Goal: Information Seeking & Learning: Learn about a topic

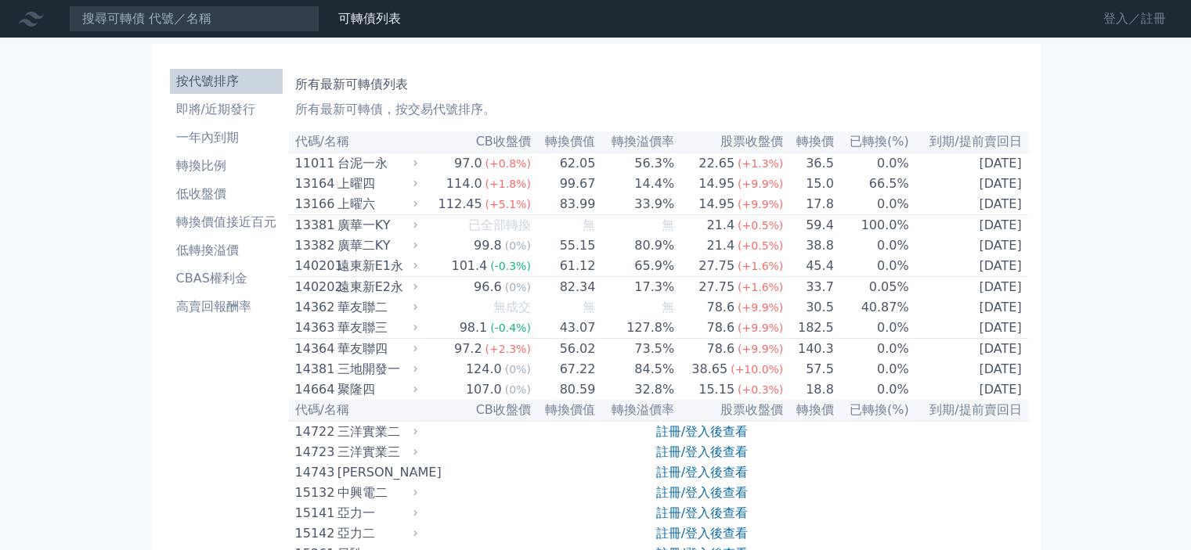
click at [1139, 12] on link "登入／註冊" at bounding box center [1135, 18] width 88 height 25
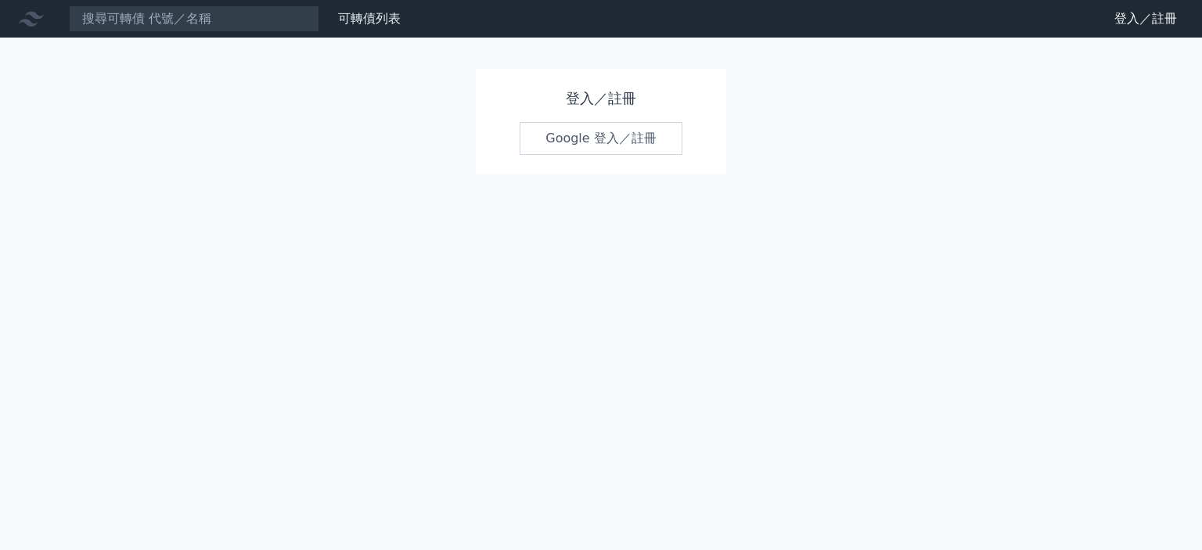
click at [629, 127] on link "Google 登入／註冊" at bounding box center [601, 138] width 163 height 33
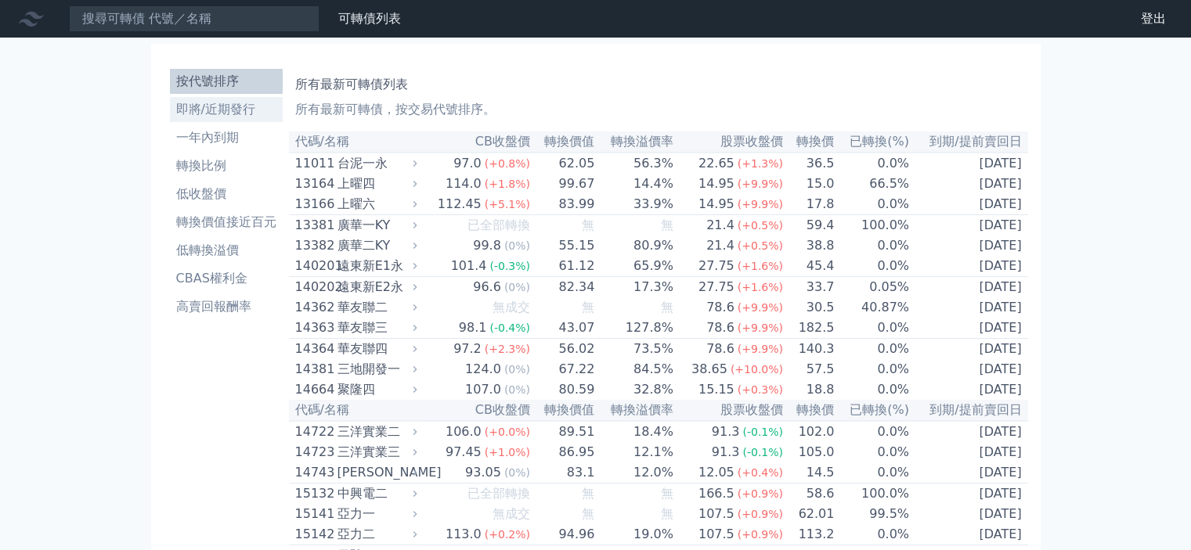
click at [225, 109] on li "即將/近期發行" at bounding box center [226, 109] width 113 height 19
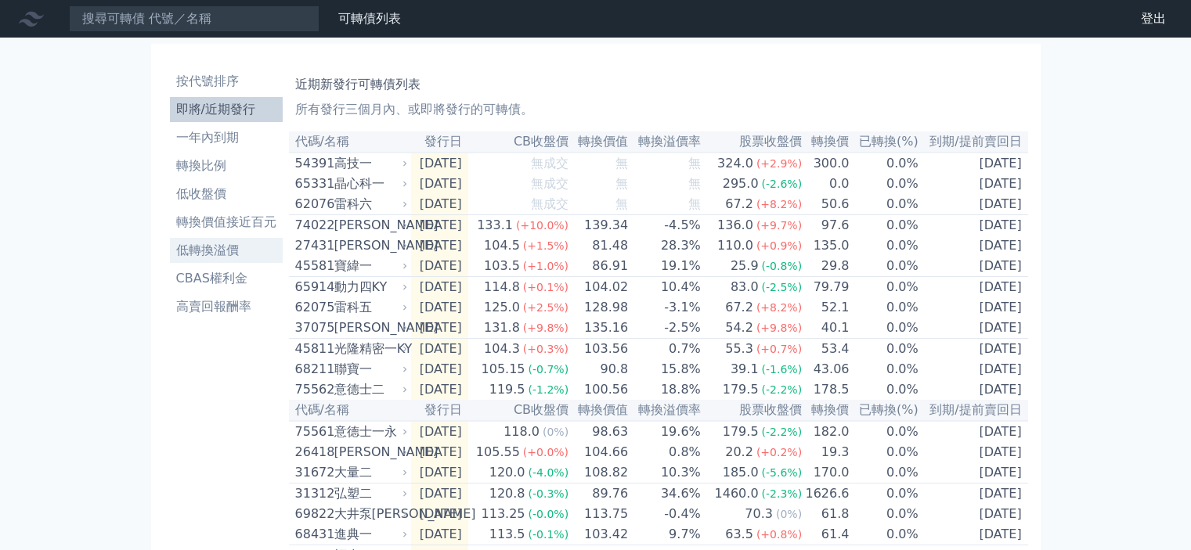
click at [207, 256] on li "低轉換溢價" at bounding box center [226, 250] width 113 height 19
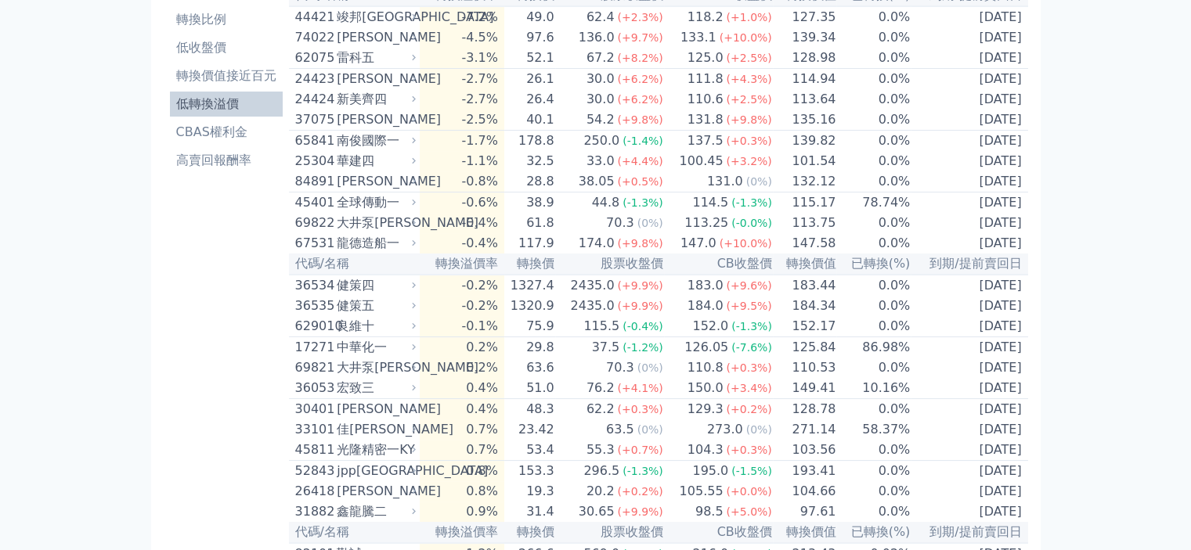
scroll to position [235, 0]
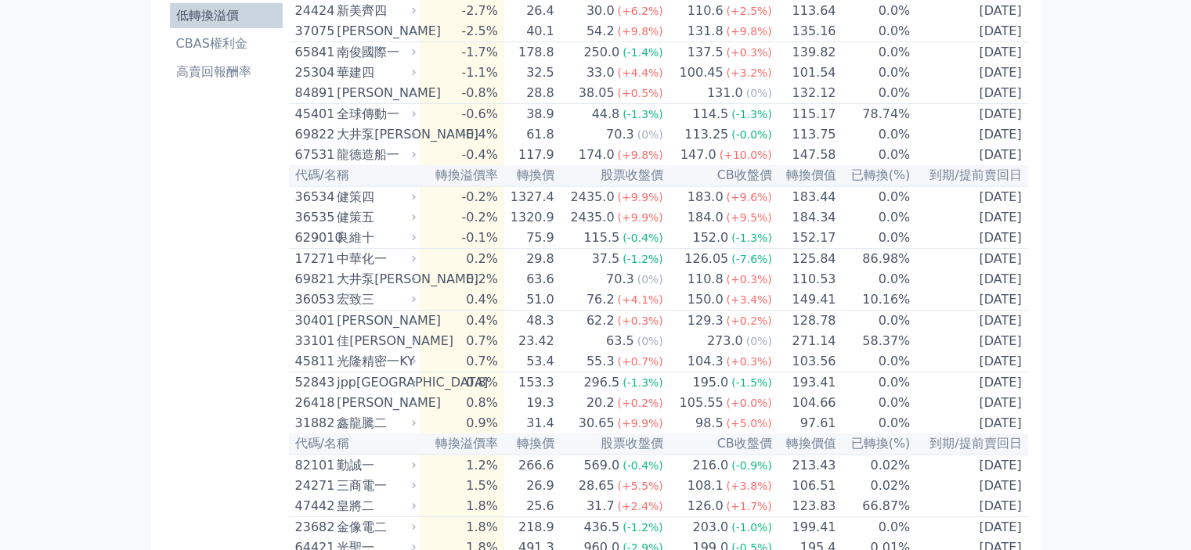
click at [388, 164] on div "龍德造船一" at bounding box center [375, 155] width 76 height 19
click at [407, 164] on div "龍德造船一" at bounding box center [375, 155] width 76 height 19
click at [373, 207] on div "健策四" at bounding box center [375, 197] width 76 height 19
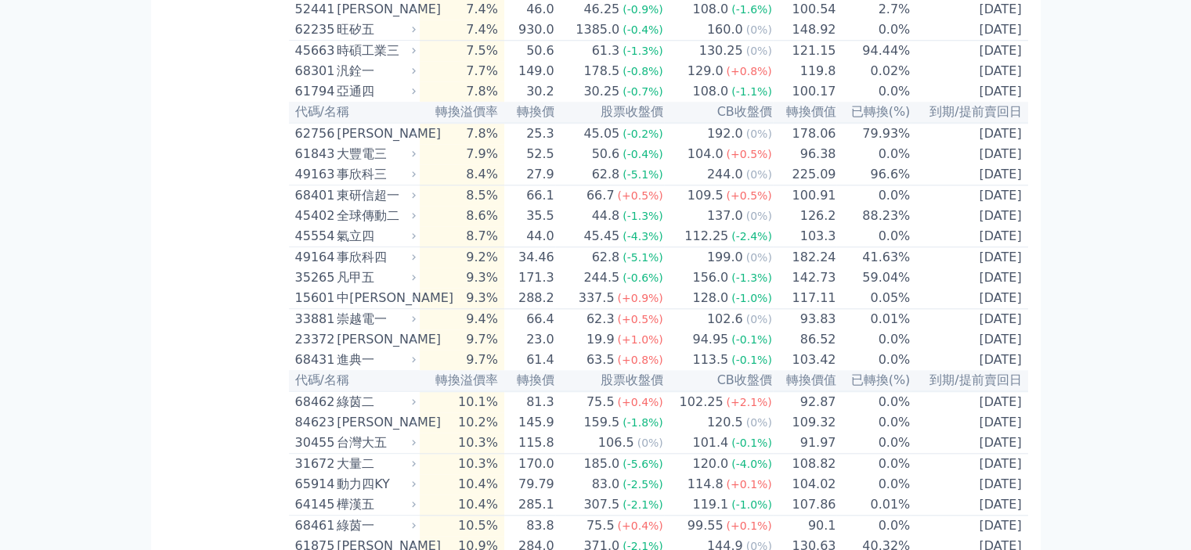
scroll to position [1644, 0]
